Goal: Information Seeking & Learning: Check status

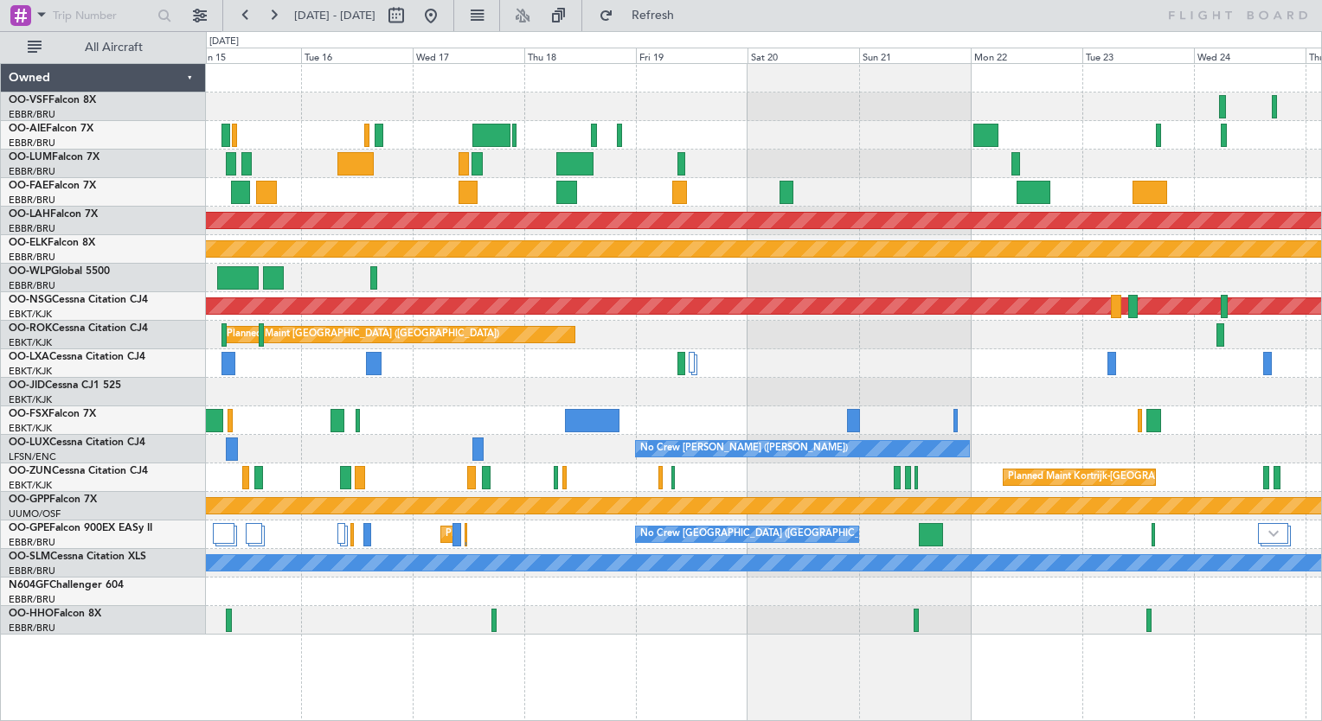
click at [907, 116] on div "Planned Maint [PERSON_NAME]-[GEOGRAPHIC_DATA][PERSON_NAME] ([GEOGRAPHIC_DATA][P…" at bounding box center [763, 349] width 1115 height 571
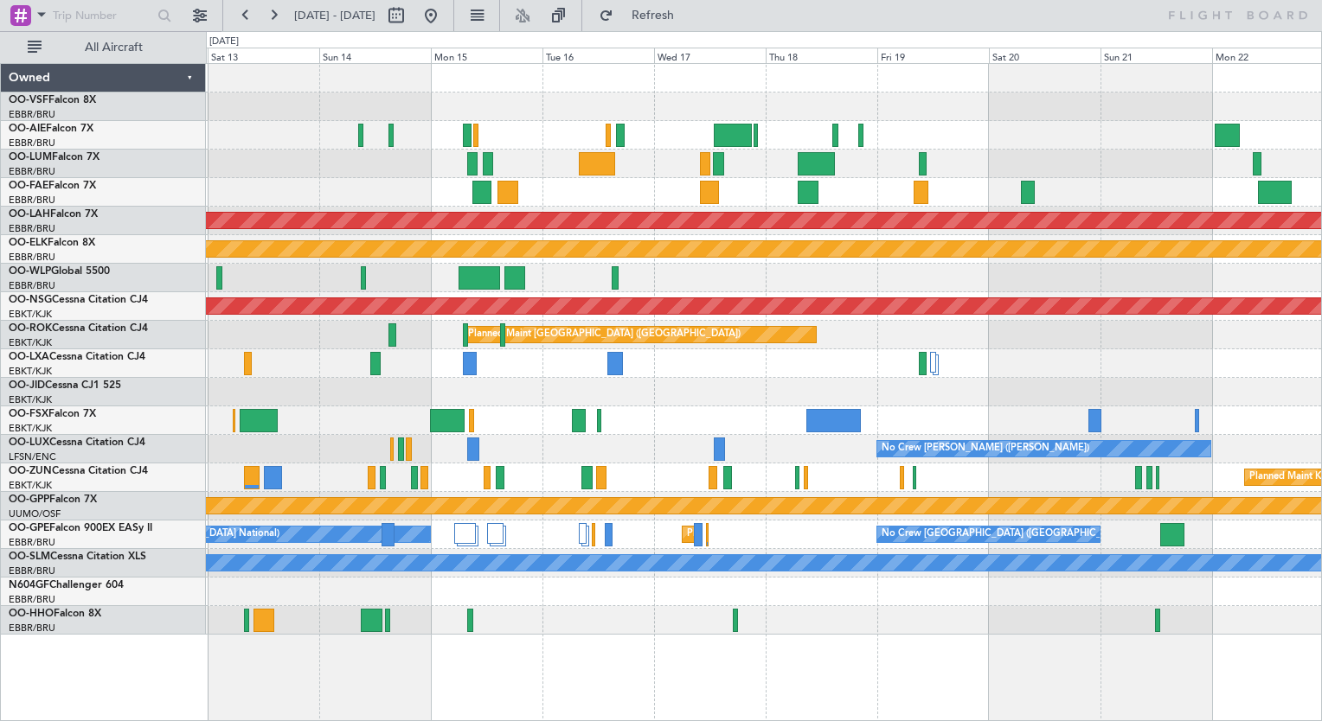
click at [1116, 146] on div at bounding box center [763, 135] width 1115 height 29
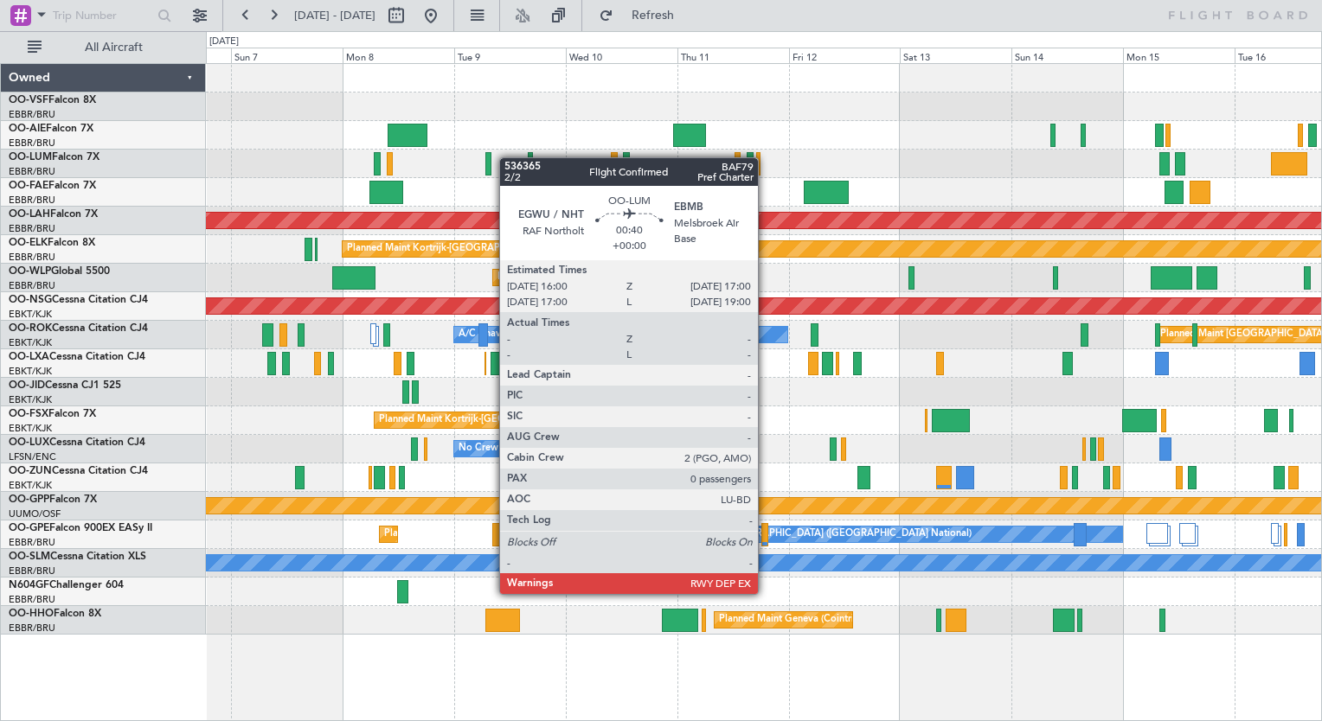
click at [1085, 164] on div "Owner Melsbroek Air Base" at bounding box center [763, 164] width 1115 height 29
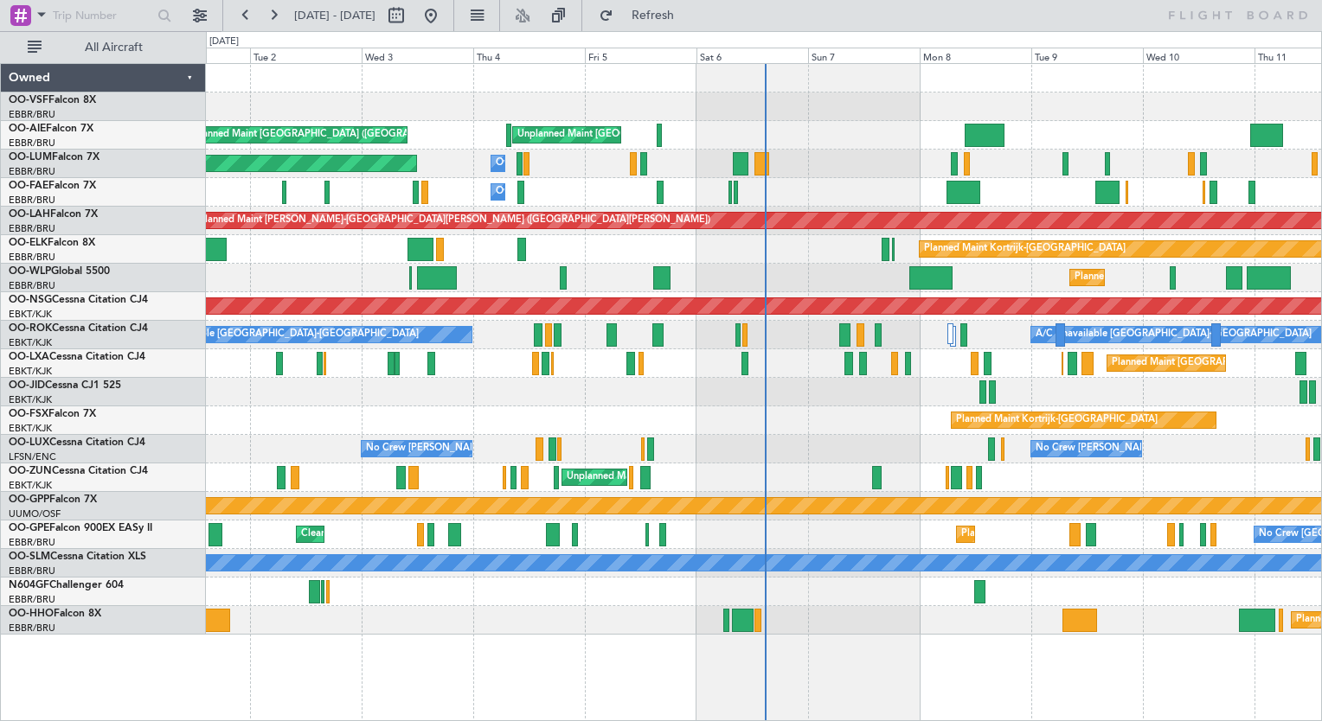
click at [957, 170] on div "Planned Maint [GEOGRAPHIC_DATA] ([GEOGRAPHIC_DATA] National) Owner [GEOGRAPHIC_…" at bounding box center [763, 164] width 1115 height 29
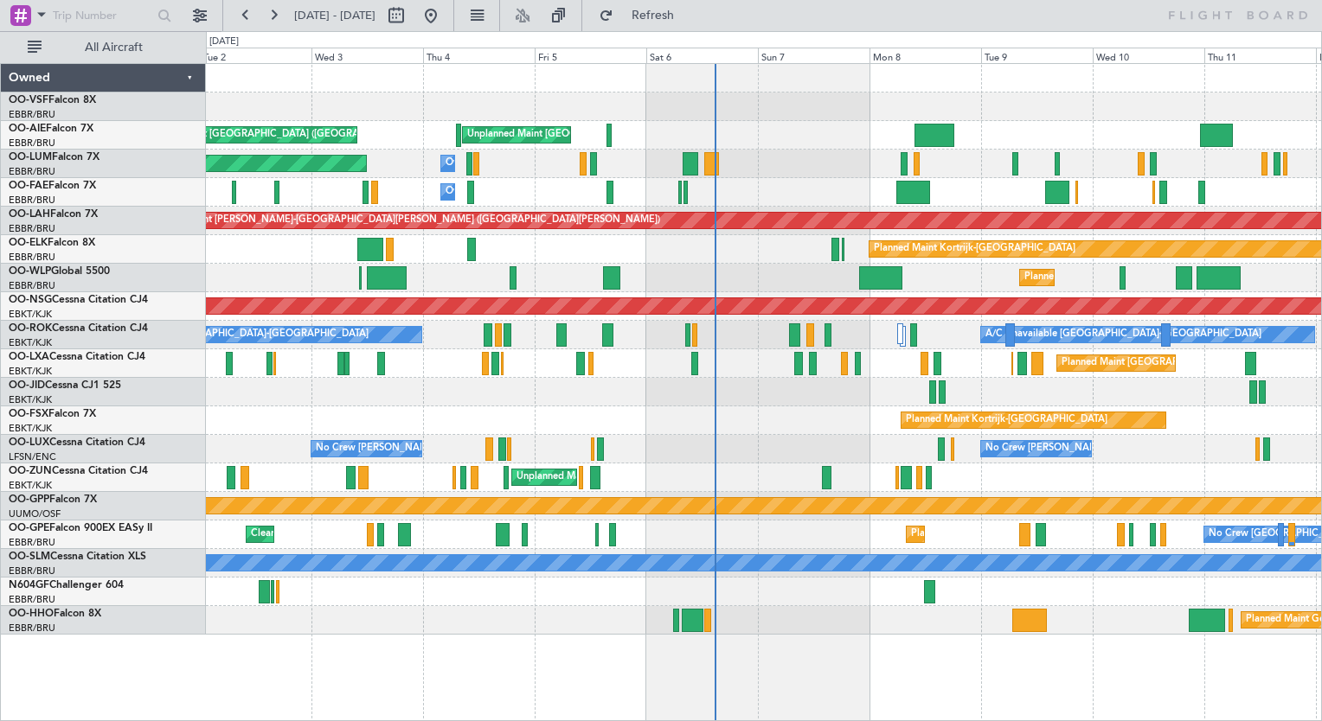
click at [952, 169] on div "Planned Maint [GEOGRAPHIC_DATA] ([GEOGRAPHIC_DATA] National) Owner [GEOGRAPHIC_…" at bounding box center [763, 164] width 1115 height 29
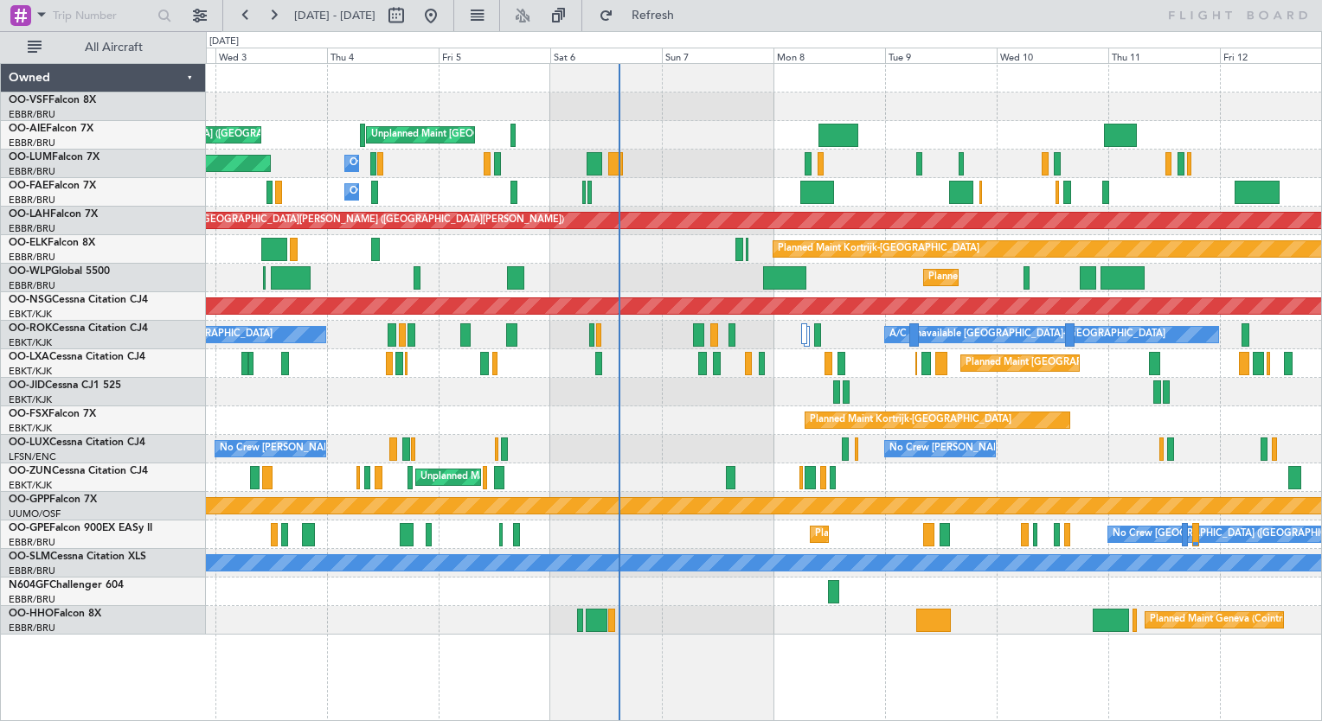
click at [789, 154] on div "Planned Maint [GEOGRAPHIC_DATA] ([GEOGRAPHIC_DATA] National) Owner [GEOGRAPHIC_…" at bounding box center [763, 164] width 1115 height 29
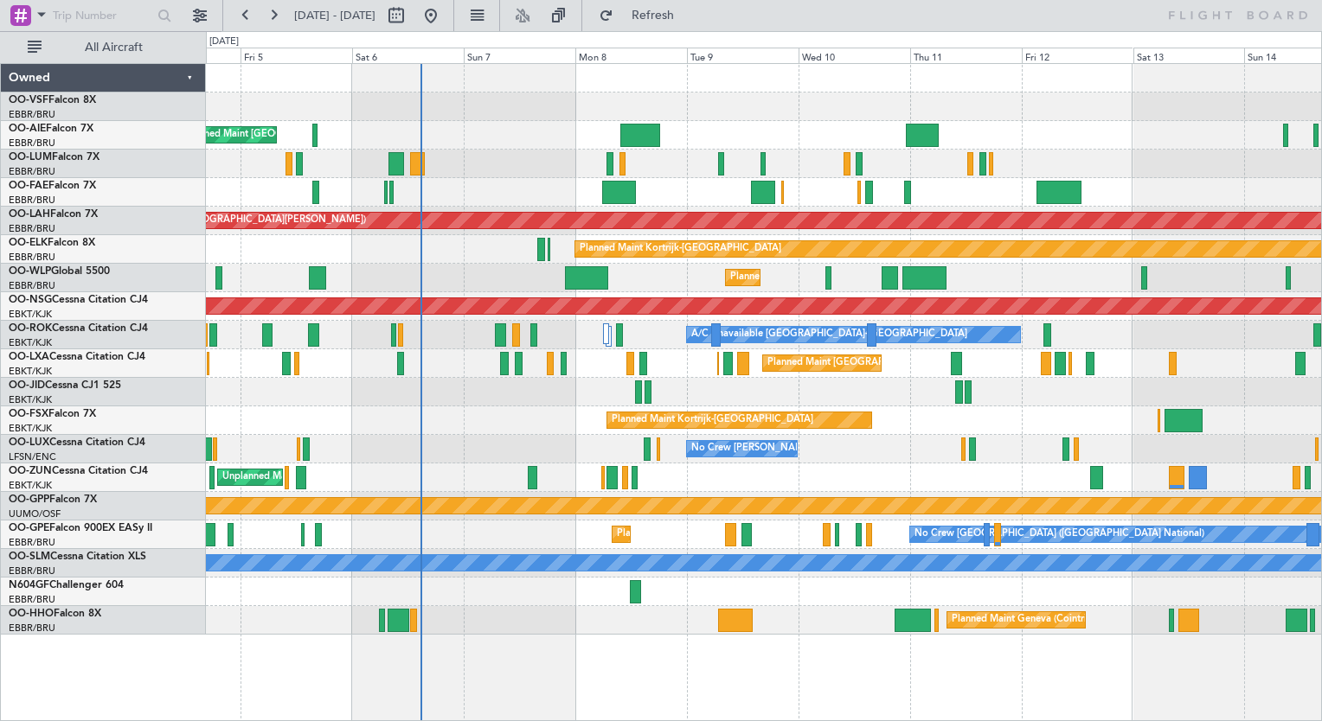
click at [613, 189] on div "Owner Melsbroek Air Base" at bounding box center [763, 192] width 1115 height 29
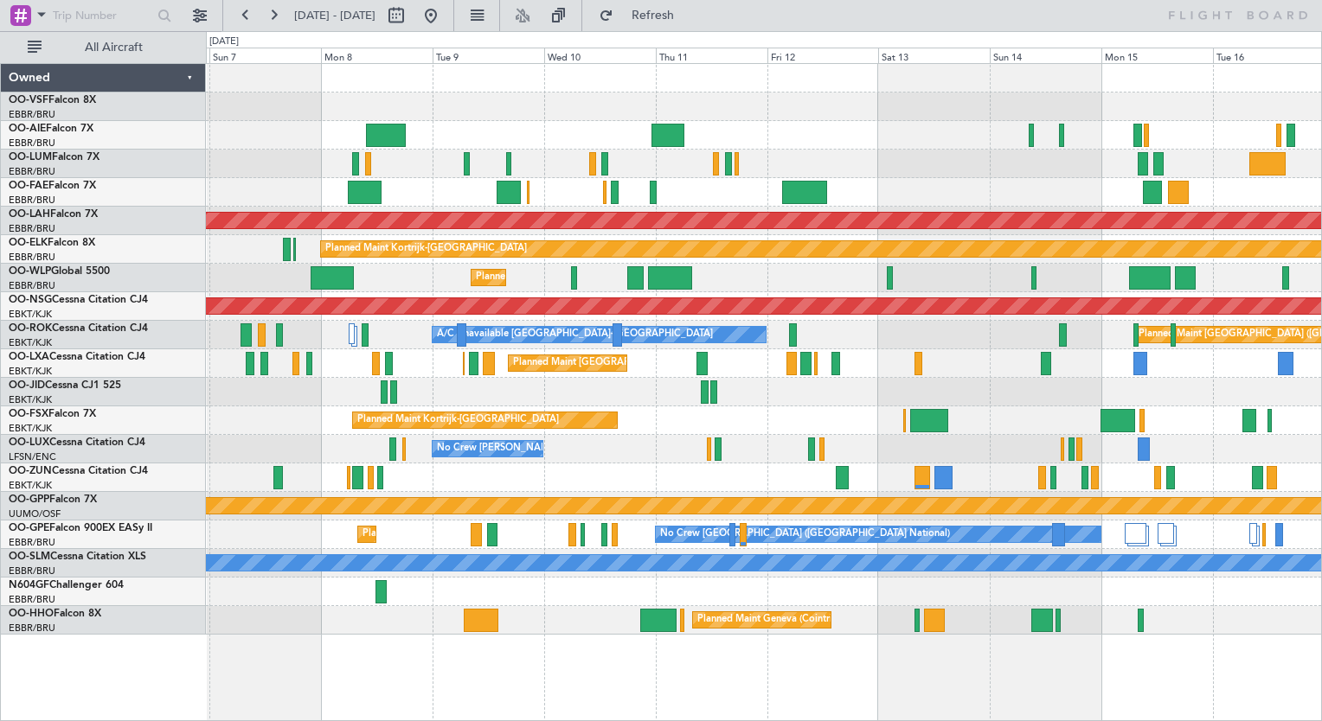
click at [595, 189] on div at bounding box center [763, 192] width 1115 height 29
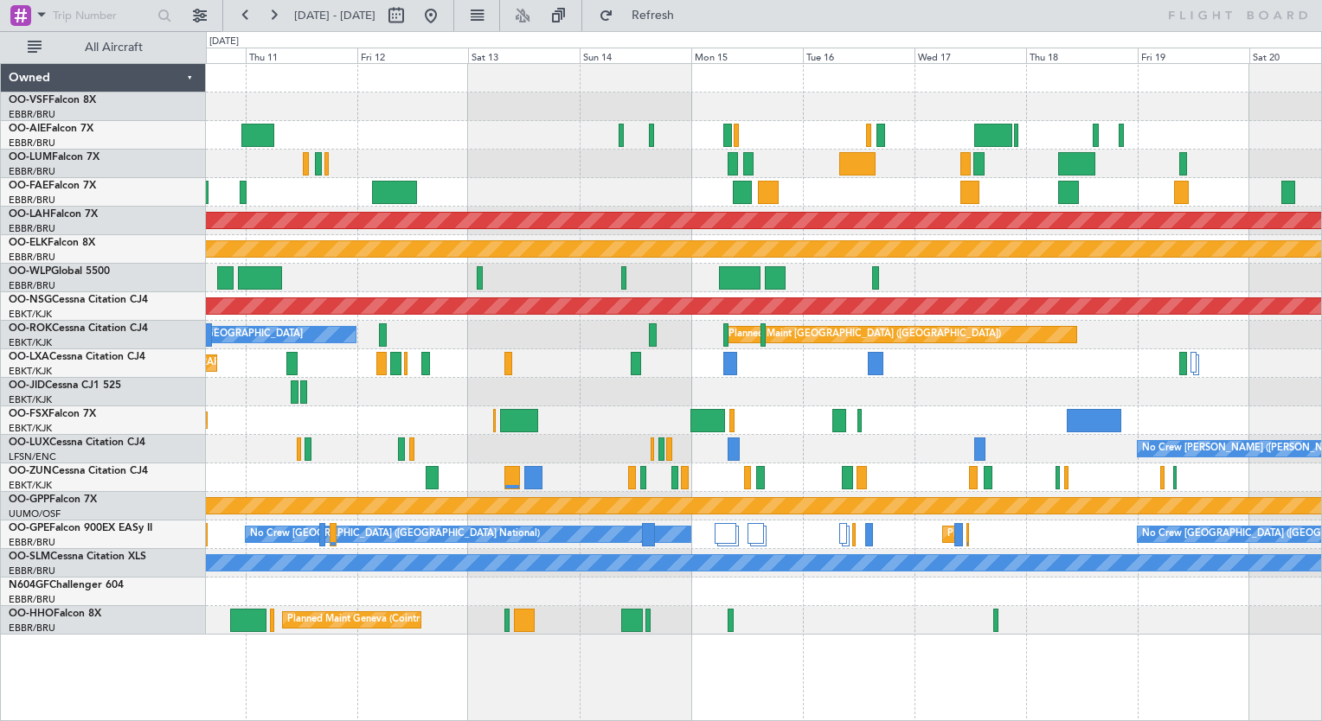
click at [990, 175] on div at bounding box center [763, 164] width 1115 height 29
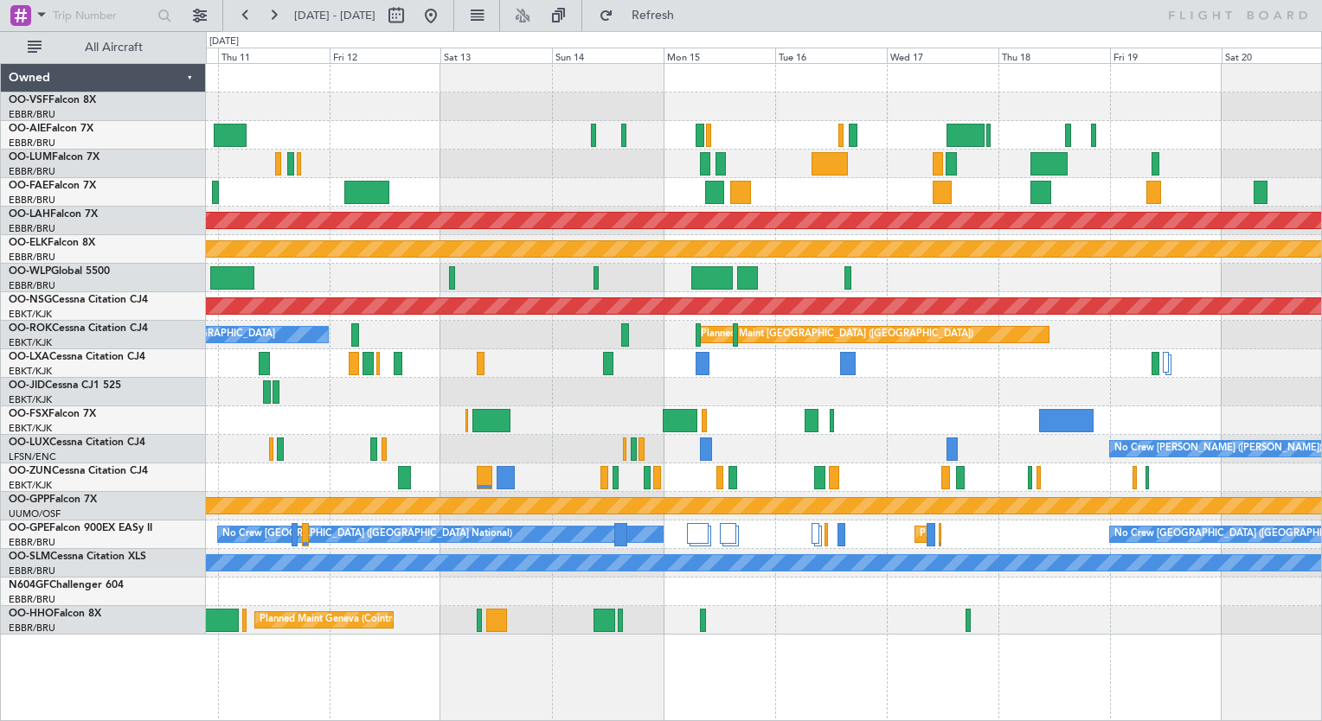
click at [815, 189] on div at bounding box center [763, 192] width 1115 height 29
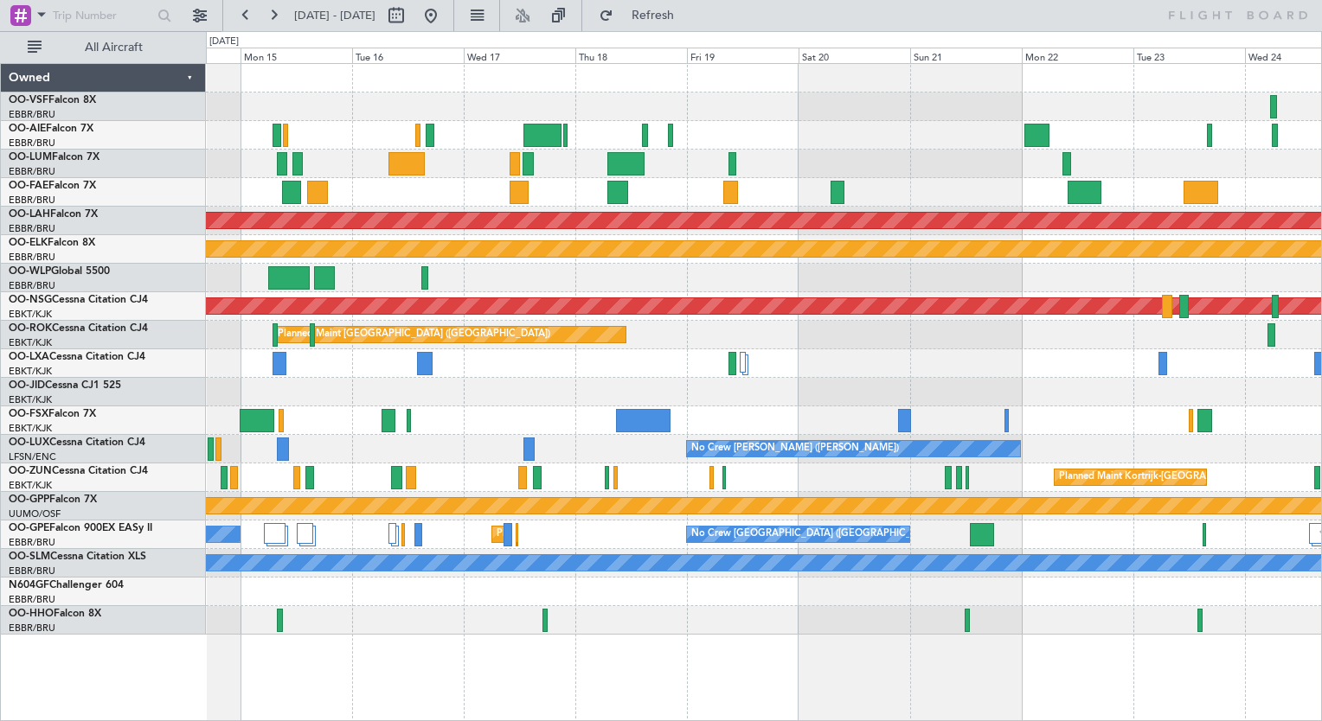
click at [1125, 182] on div "Planned Maint [PERSON_NAME]-[GEOGRAPHIC_DATA][PERSON_NAME] ([GEOGRAPHIC_DATA][P…" at bounding box center [763, 349] width 1115 height 571
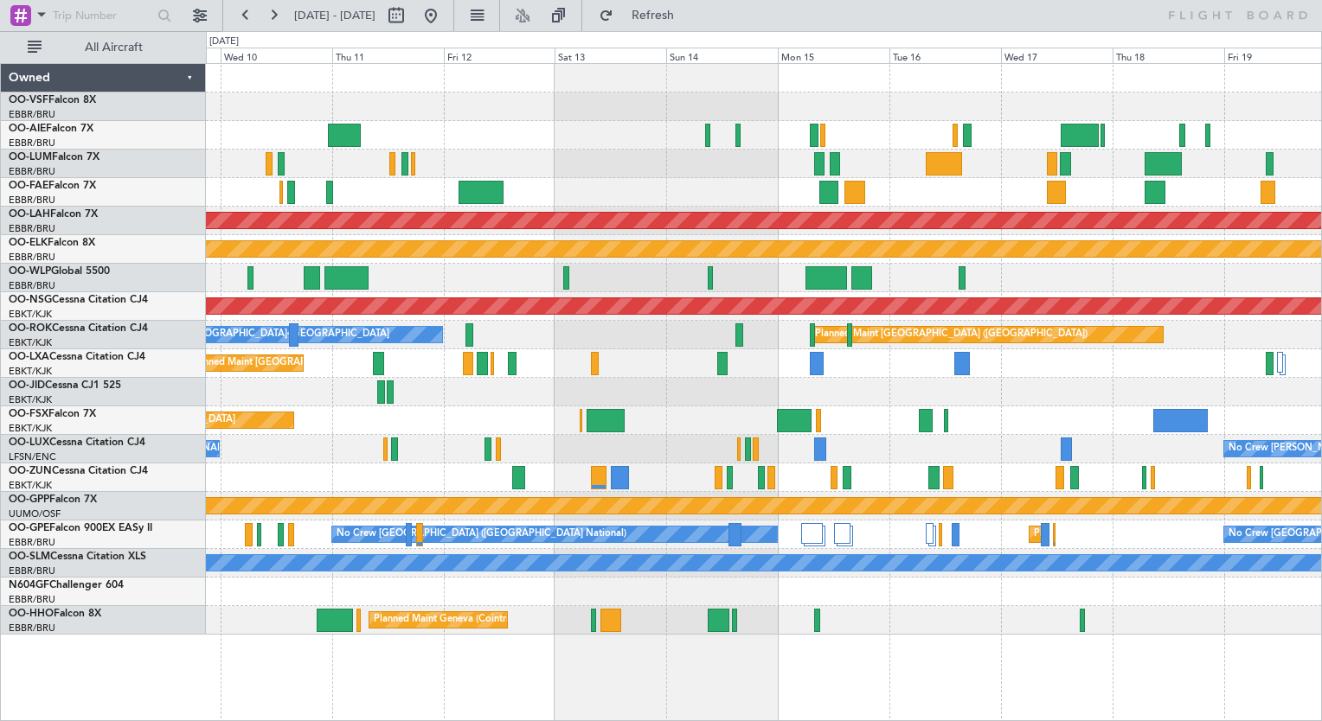
click at [991, 206] on div "Planned Maint [PERSON_NAME]-[GEOGRAPHIC_DATA][PERSON_NAME] ([GEOGRAPHIC_DATA][P…" at bounding box center [763, 349] width 1115 height 571
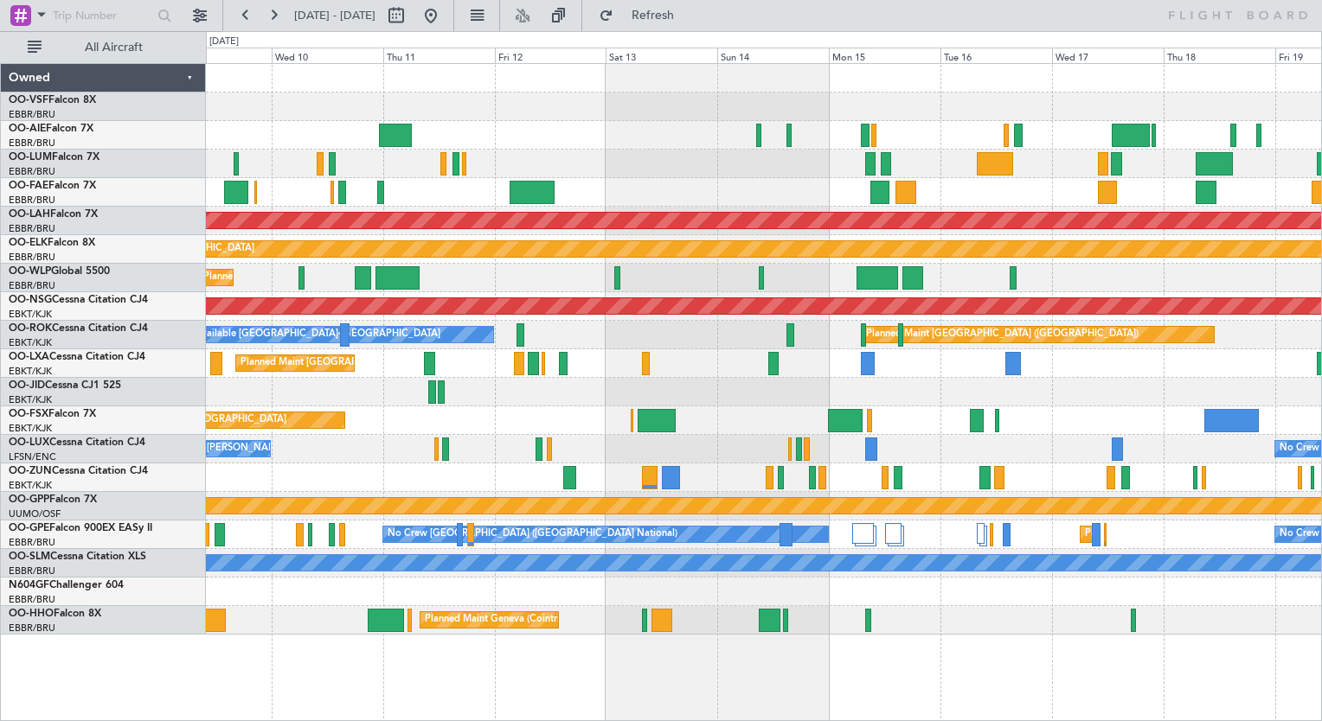
click at [971, 194] on div at bounding box center [763, 192] width 1115 height 29
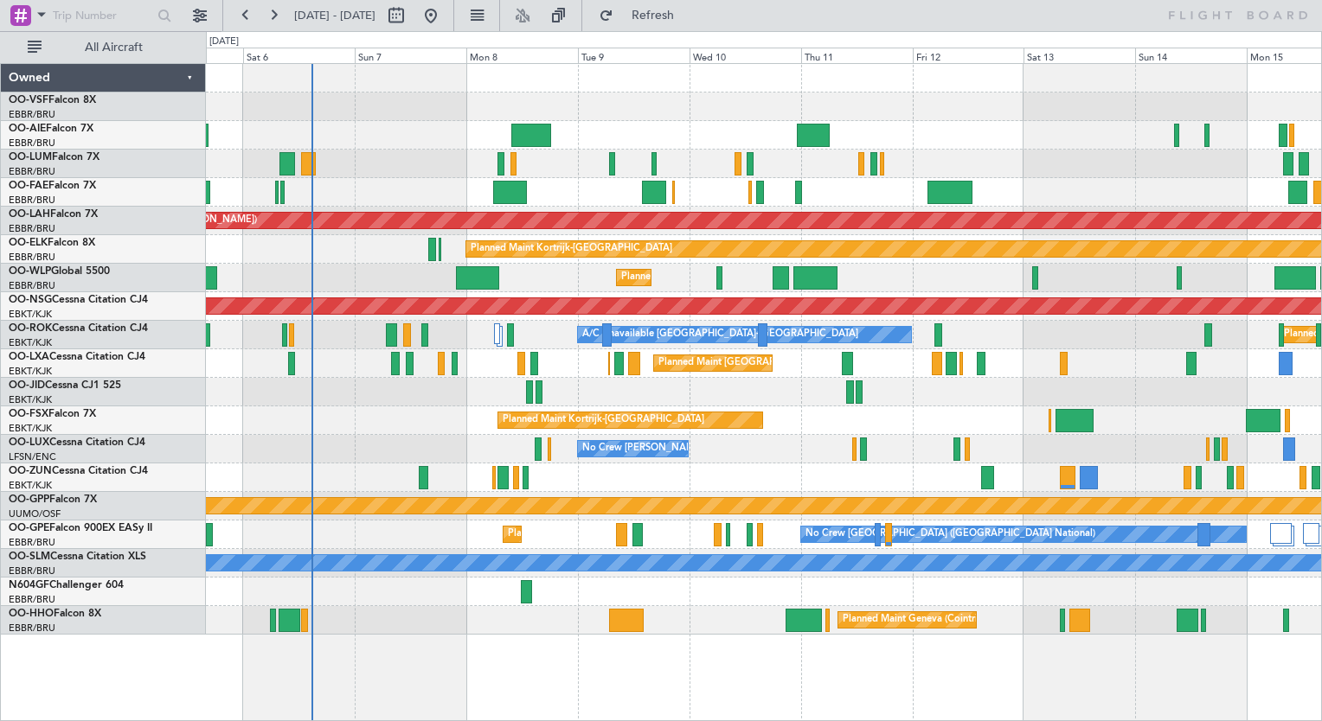
click at [794, 189] on div "Unplanned Maint [GEOGRAPHIC_DATA] ([GEOGRAPHIC_DATA] National) Planned Maint [G…" at bounding box center [763, 349] width 1115 height 571
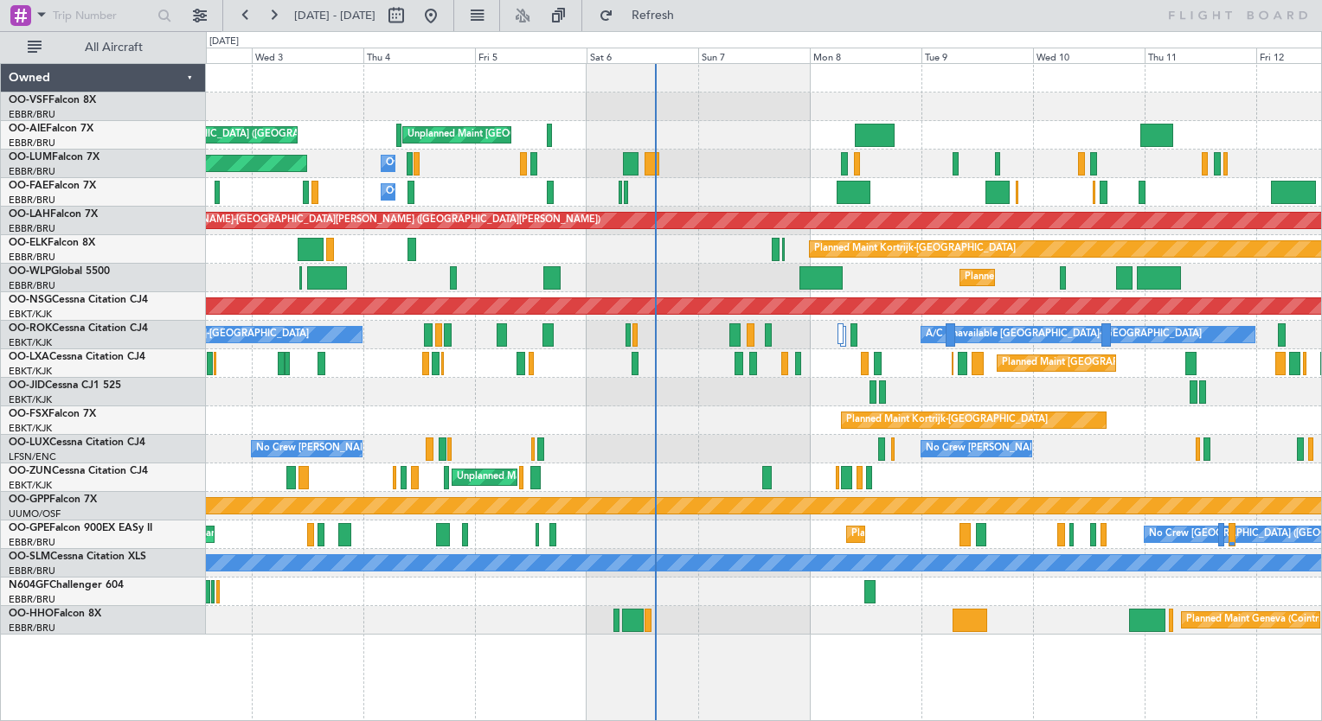
click at [375, 174] on div "Owner Melsbroek Air Base Planned Maint [GEOGRAPHIC_DATA] ([GEOGRAPHIC_DATA])" at bounding box center [763, 164] width 1115 height 29
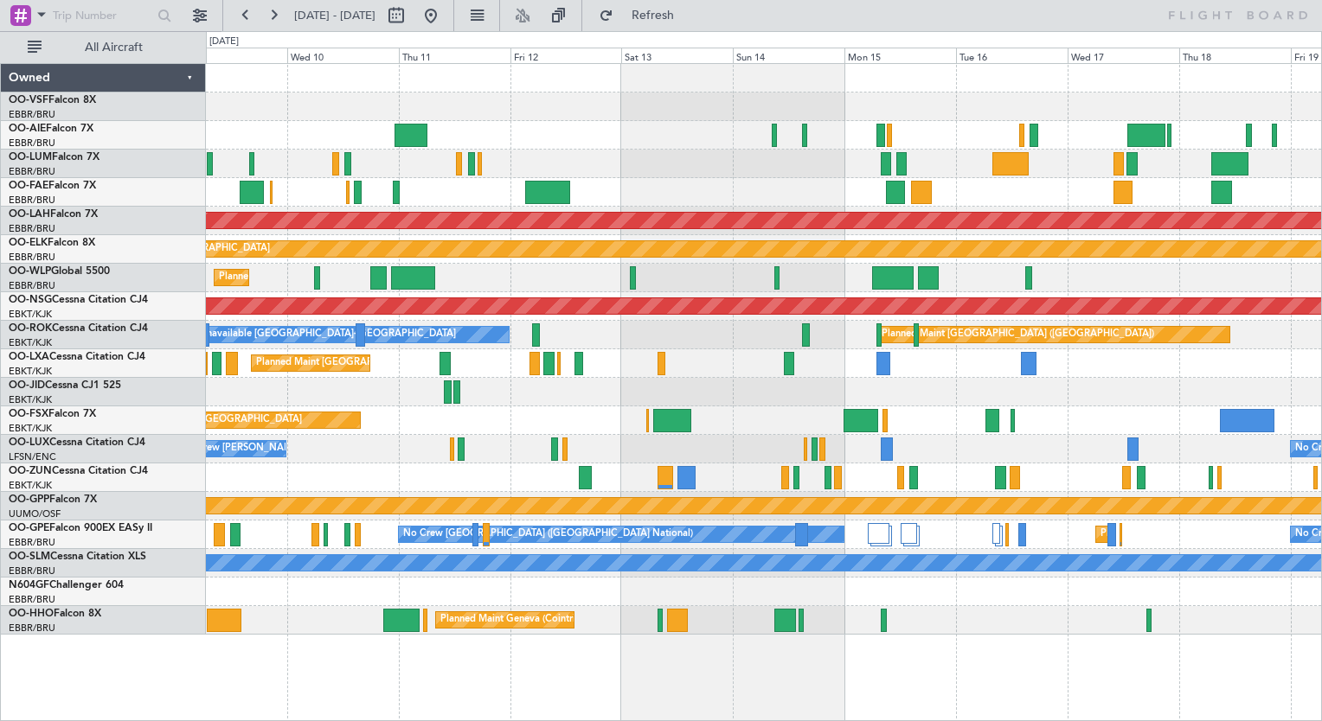
click at [487, 176] on div at bounding box center [763, 164] width 1115 height 29
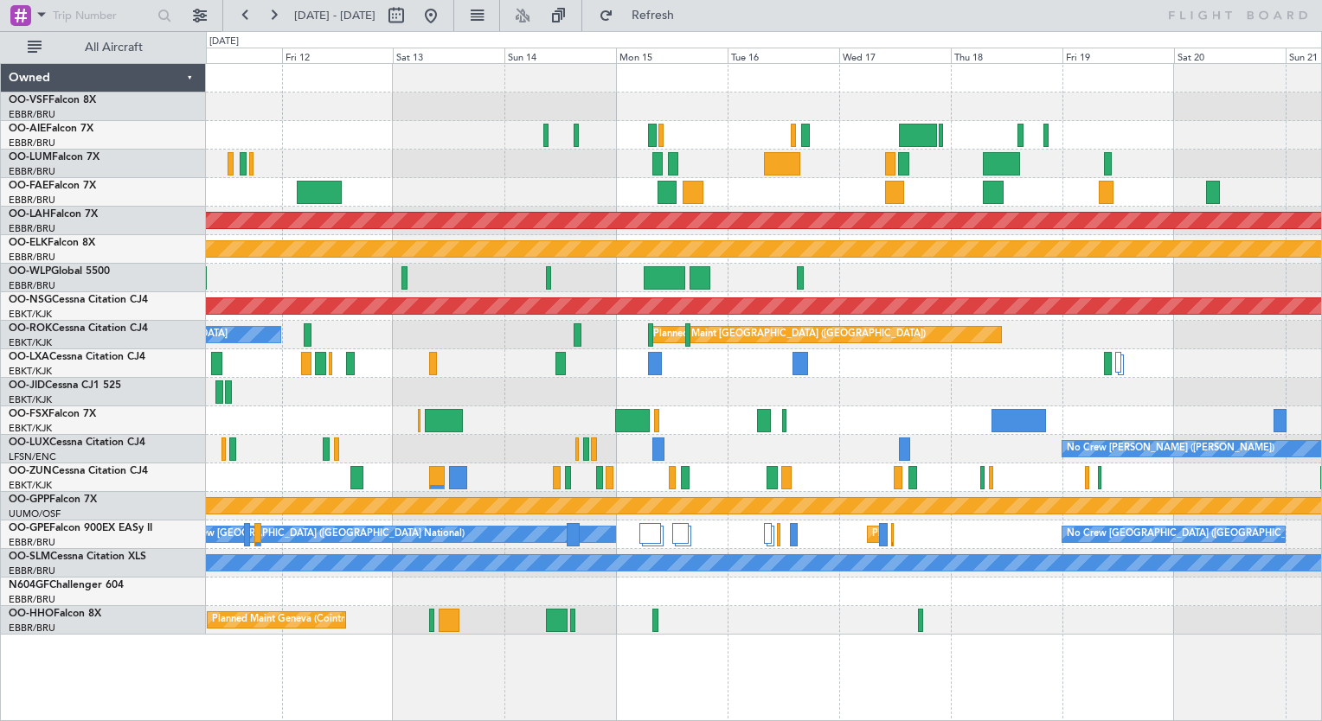
click at [466, 177] on div "Planned Maint [PERSON_NAME]-[GEOGRAPHIC_DATA][PERSON_NAME] ([GEOGRAPHIC_DATA][P…" at bounding box center [763, 349] width 1115 height 571
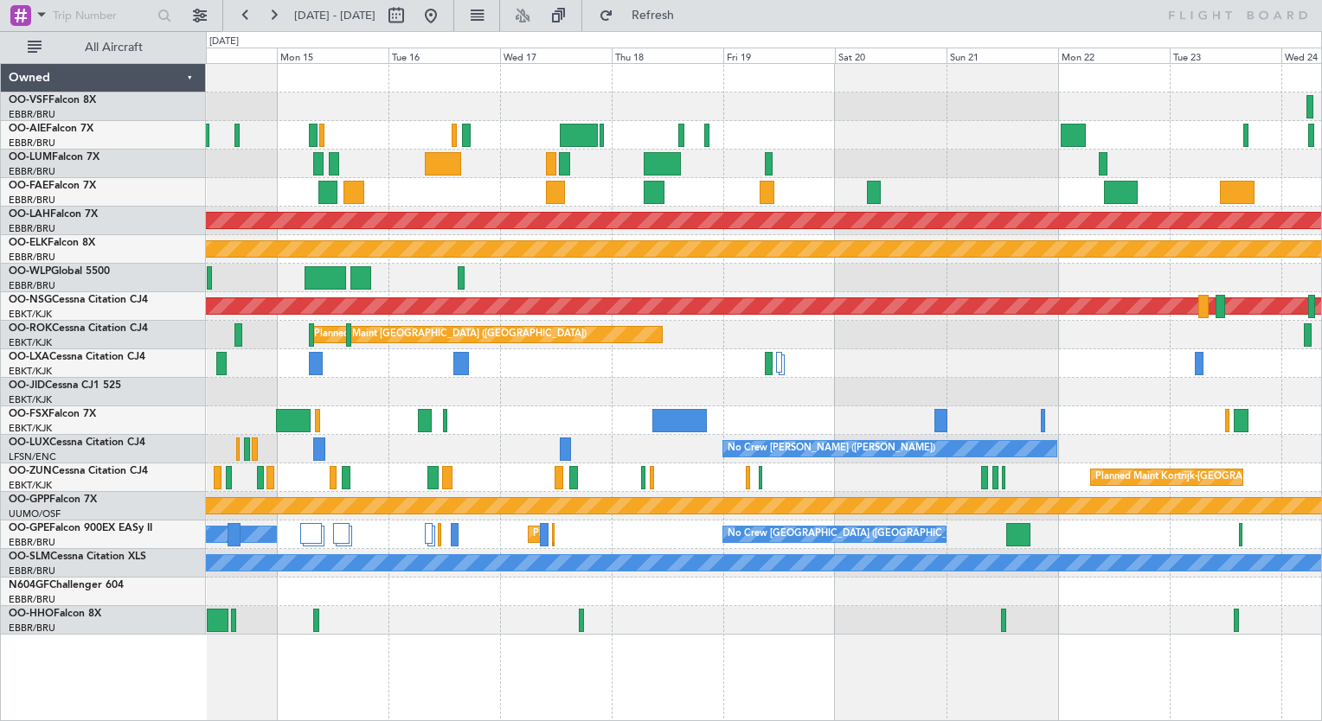
click at [1013, 118] on div at bounding box center [763, 107] width 1115 height 29
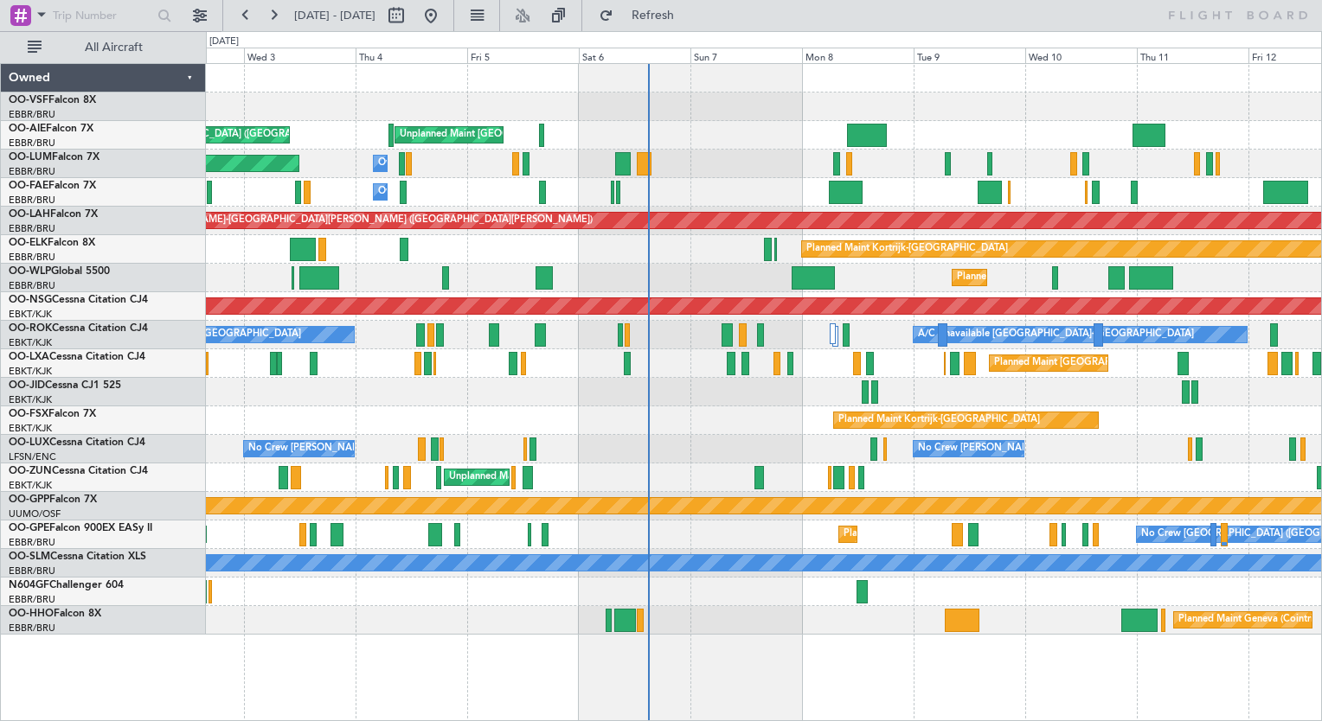
click at [1081, 106] on div at bounding box center [763, 107] width 1115 height 29
